Goal: Find contact information: Find contact information

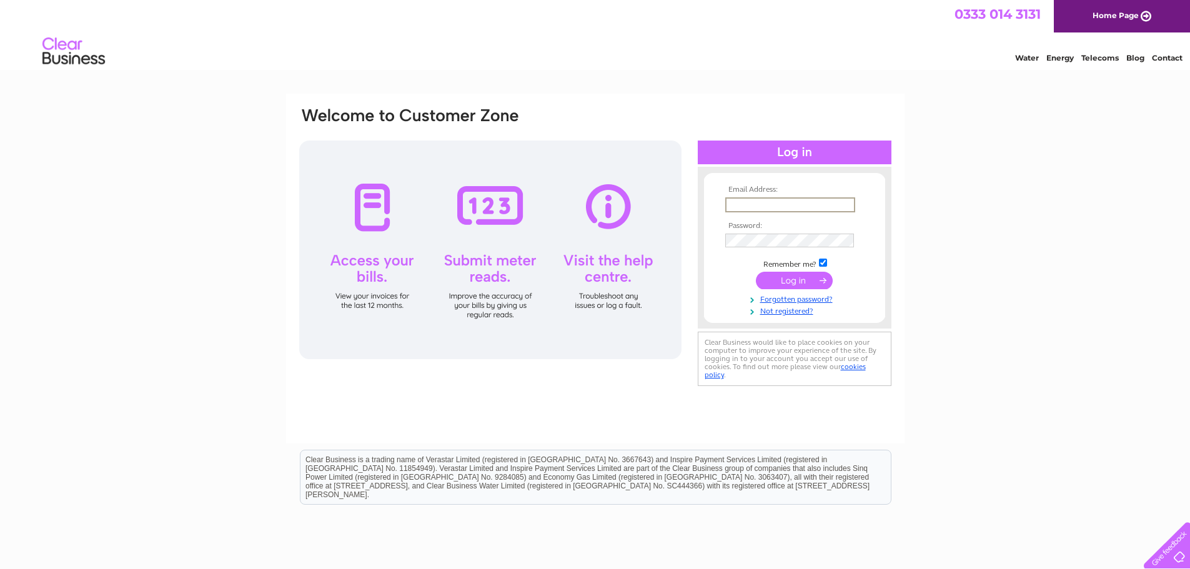
click at [802, 201] on input "text" at bounding box center [790, 204] width 130 height 15
click at [777, 202] on input "text" at bounding box center [790, 204] width 130 height 15
click at [1108, 257] on div "Email Address: Password:" at bounding box center [595, 376] width 1190 height 564
click at [752, 202] on input "text" at bounding box center [790, 204] width 130 height 15
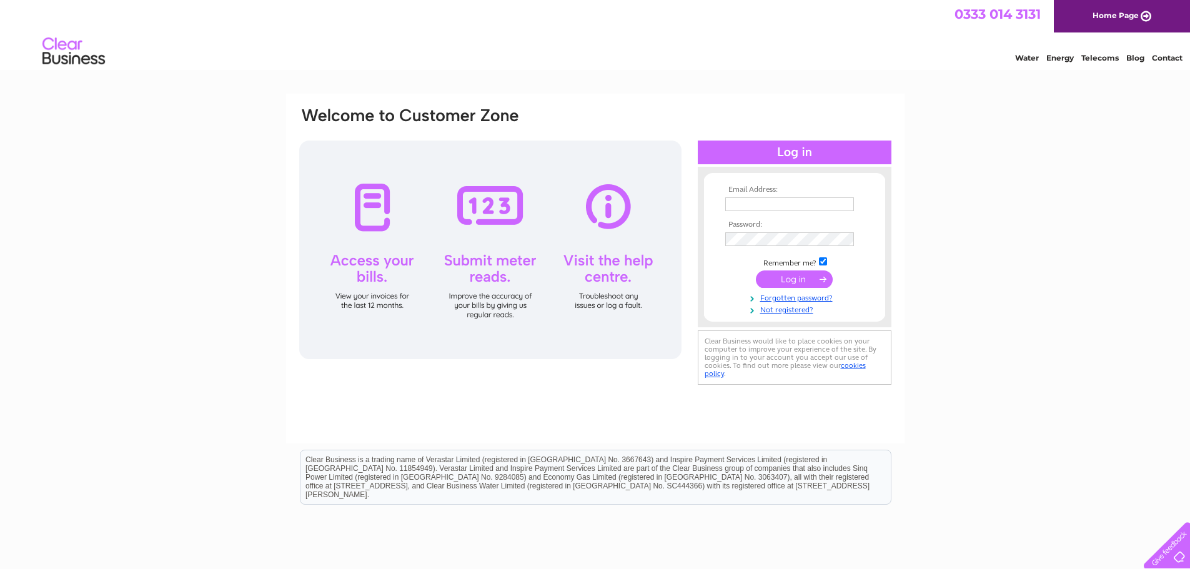
click at [1165, 61] on link "Contact" at bounding box center [1167, 57] width 31 height 9
